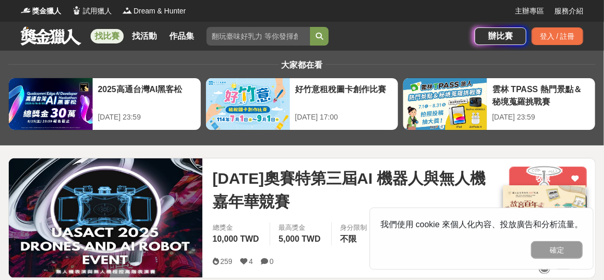
scroll to position [103, 0]
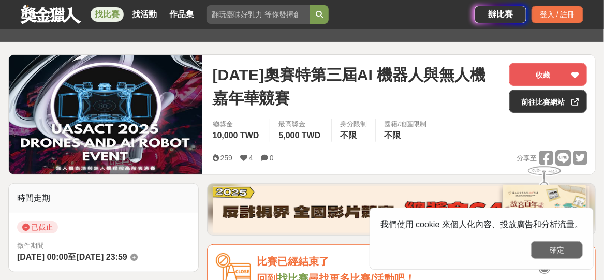
click at [563, 250] on button "確定" at bounding box center [557, 250] width 52 height 18
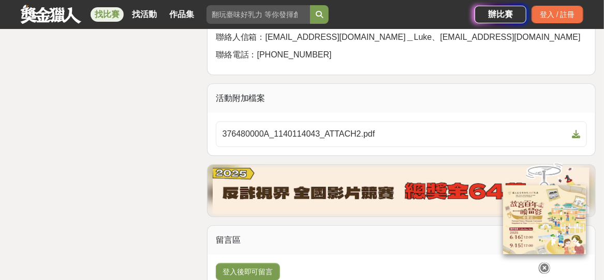
scroll to position [2839, 0]
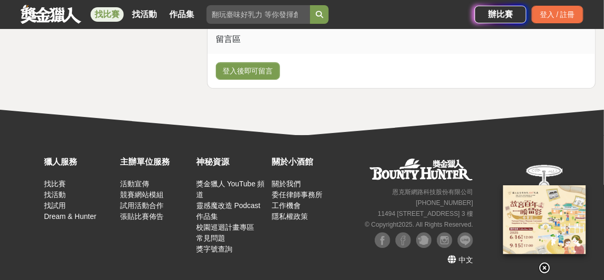
click at [246, 19] on input "search" at bounding box center [257, 14] width 103 height 19
type input "無人機"
click at [321, 15] on icon "submit" at bounding box center [318, 14] width 7 height 7
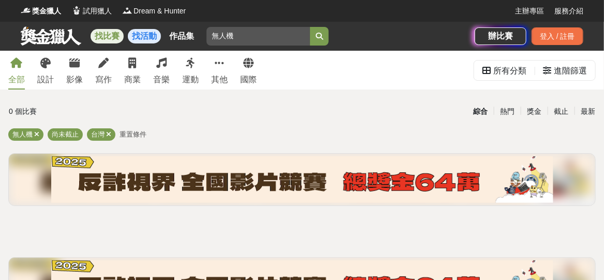
click at [148, 37] on link "找活動" at bounding box center [144, 36] width 33 height 14
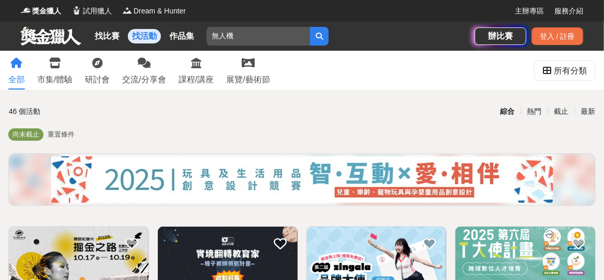
click at [323, 36] on icon "submit" at bounding box center [318, 36] width 7 height 7
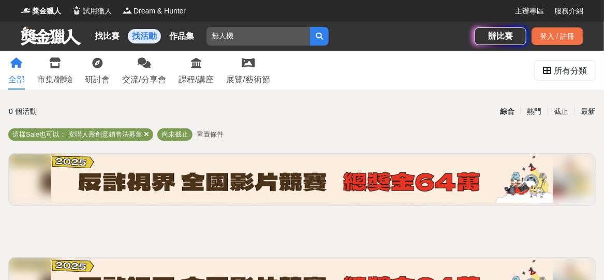
click at [323, 100] on div "全部 市集/體驗 研討會 交流/分享會 課程/講座 展覽/藝術節 所有分類 0 個活動 綜合 熱門 截止 最新 這樣Sale也可以： 安聯人壽創意銷售法募集 …" at bounding box center [302, 203] width 604 height 305
